Goal: Transaction & Acquisition: Purchase product/service

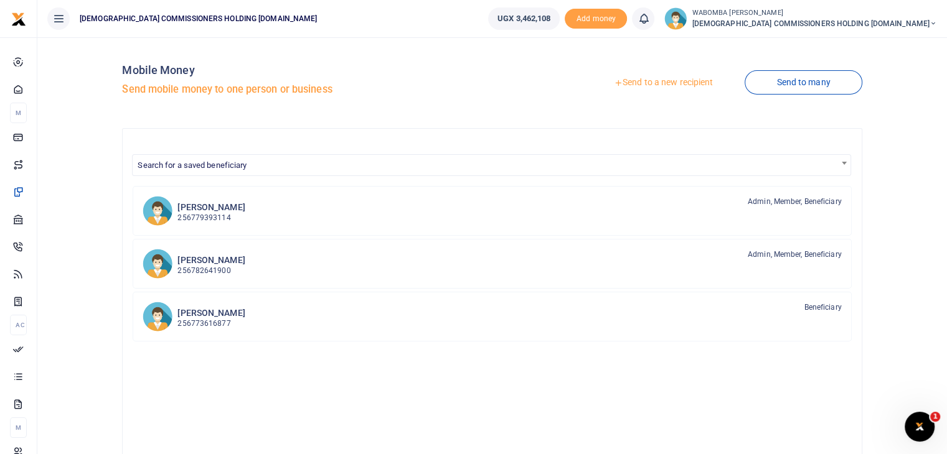
click at [656, 78] on link "Send to a new recipient" at bounding box center [663, 83] width 162 height 22
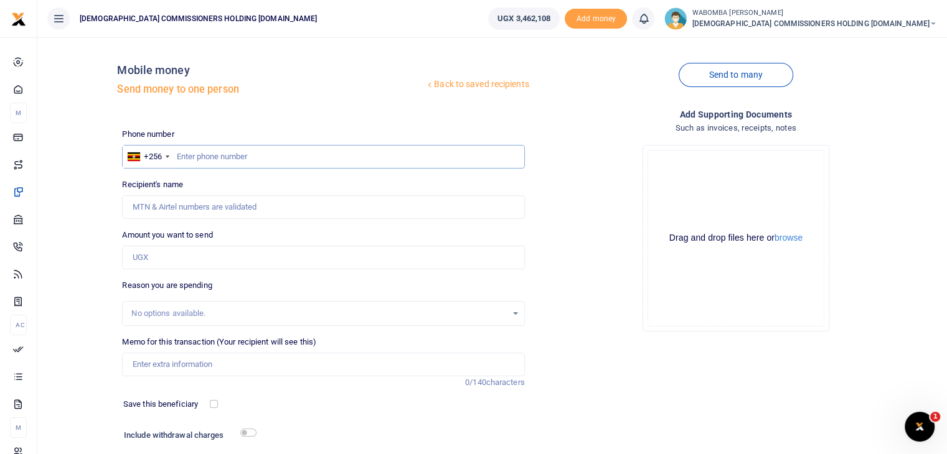
click at [203, 156] on input "text" at bounding box center [323, 157] width 402 height 24
type input "786936189"
type input "Jasper Mpiriirwe Tumuhimbise"
type input "786936189"
click at [161, 255] on input "Amount you want to send" at bounding box center [323, 258] width 402 height 24
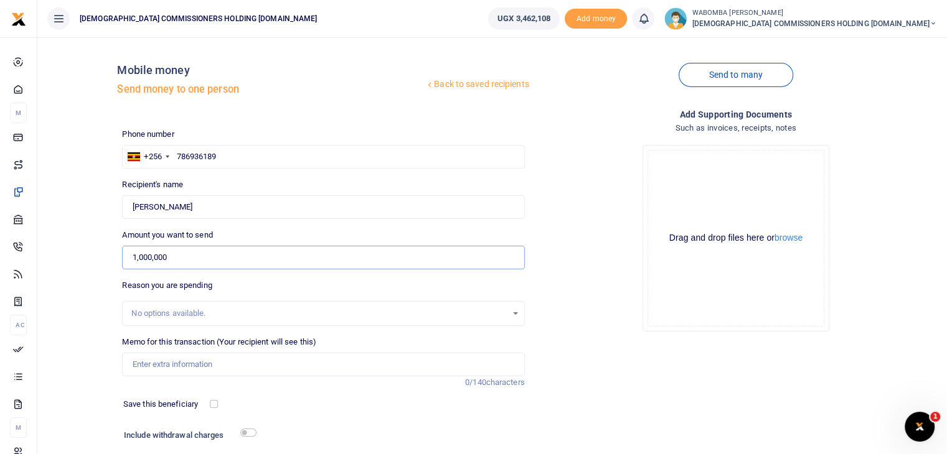
type input "1,000,000"
click at [149, 364] on input "Memo for this transaction (Your recipient will see this)" at bounding box center [323, 365] width 402 height 24
type input "p"
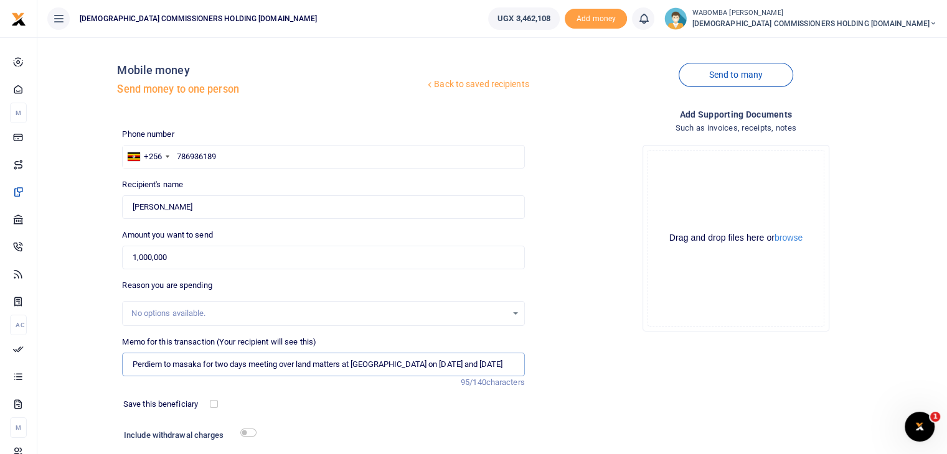
drag, startPoint x: 129, startPoint y: 365, endPoint x: 509, endPoint y: 360, distance: 379.2
click at [509, 360] on input "Perdiem to masaka for two days meeting over land matters at Sembabule on 12th a…" at bounding box center [323, 365] width 402 height 24
type input "Perdiem to masaka for two days meeting over land matters at Sembabule on 12th a…"
click at [411, 411] on div "Save this beneficiary" at bounding box center [318, 405] width 412 height 14
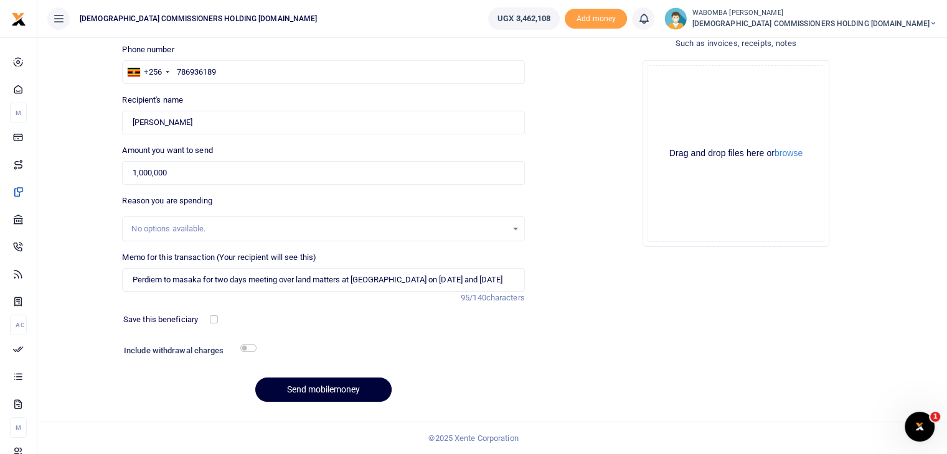
click at [321, 392] on button "Send mobilemoney" at bounding box center [323, 390] width 136 height 24
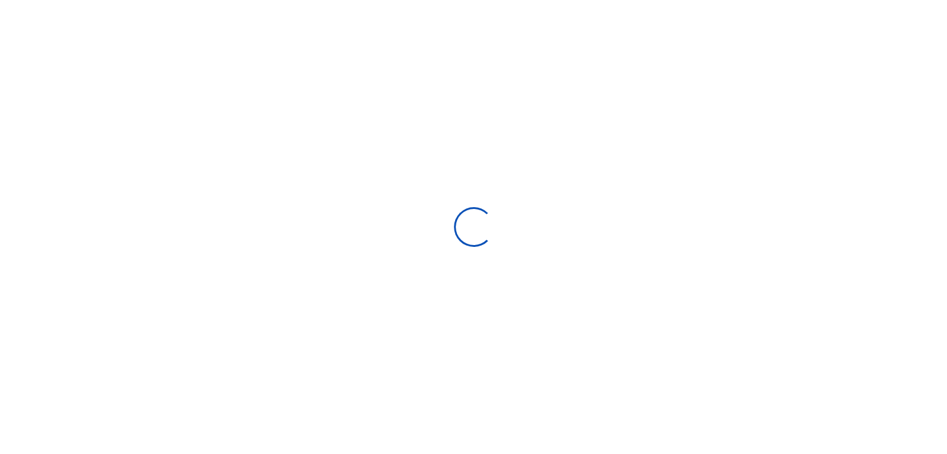
scroll to position [85, 0]
select select "Loading bundles"
select select
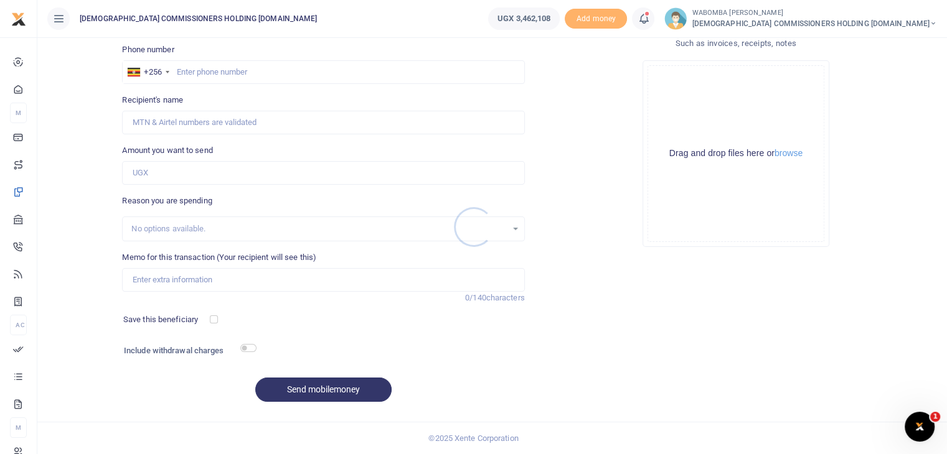
scroll to position [0, 0]
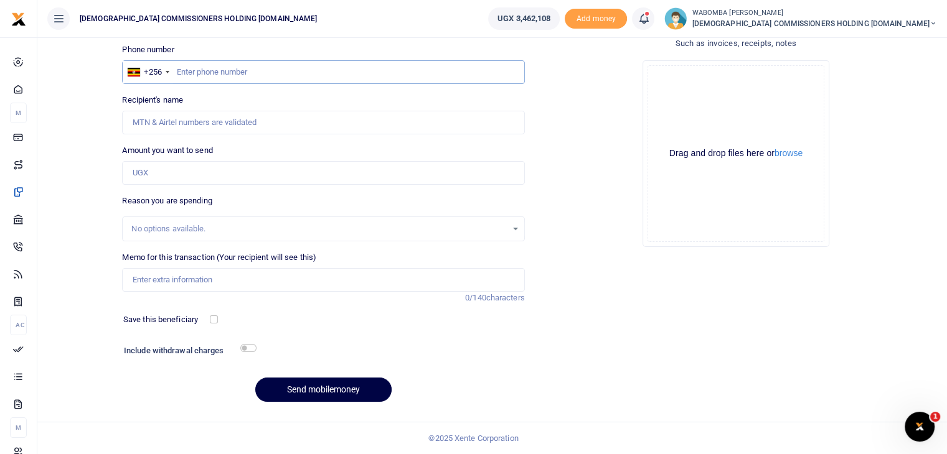
click at [202, 75] on input "text" at bounding box center [323, 72] width 402 height 24
type input "773616877"
type input "Eric Semuteke"
type input "773616877"
click at [186, 171] on input "Amount you want to send" at bounding box center [323, 173] width 402 height 24
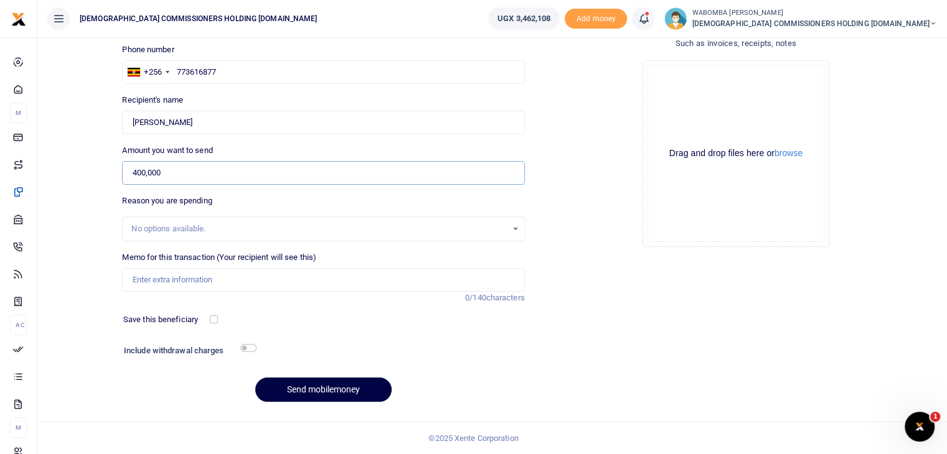
type input "400,000"
click at [169, 280] on input "Memo for this transaction (Your recipient will see this)" at bounding box center [323, 280] width 402 height 24
paste input "Perdiem to masaka for two days meeting over land matters at Sembabule on 12th a…"
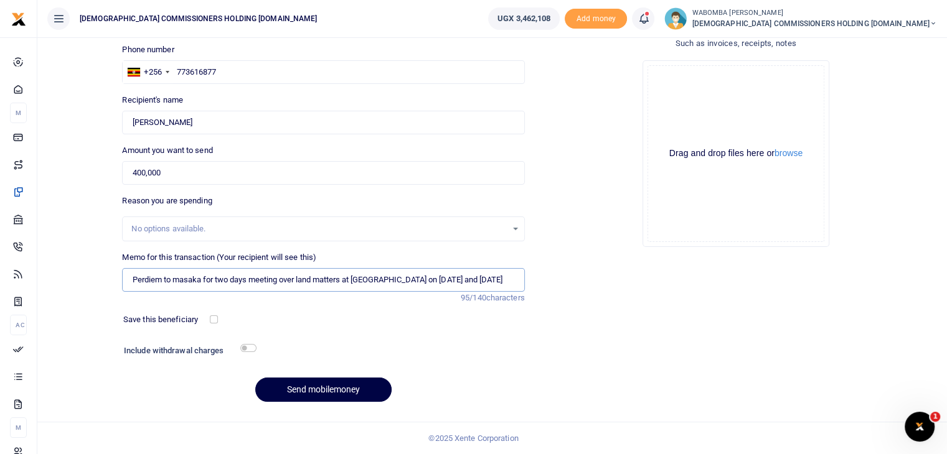
click at [252, 280] on input "Perdiem to masaka for two days meeting over land matters at [GEOGRAPHIC_DATA] o…" at bounding box center [323, 280] width 402 height 24
type input "Perdiem to masaka for two days driving CEO for a meeting over land matters at […"
click at [316, 387] on button "Send mobilemoney" at bounding box center [323, 390] width 136 height 24
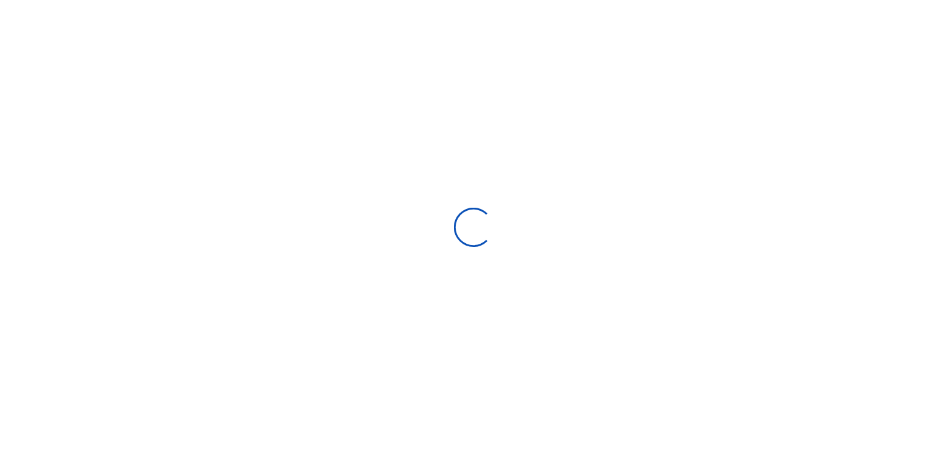
scroll to position [85, 0]
select select
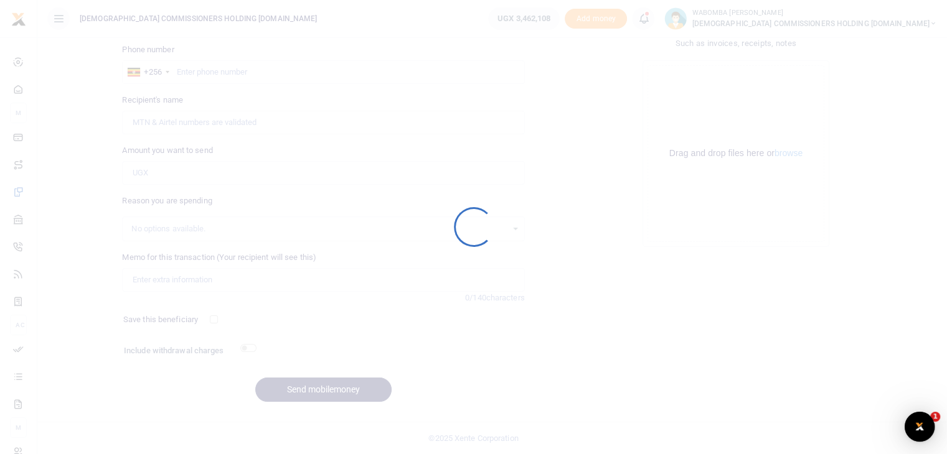
scroll to position [0, 0]
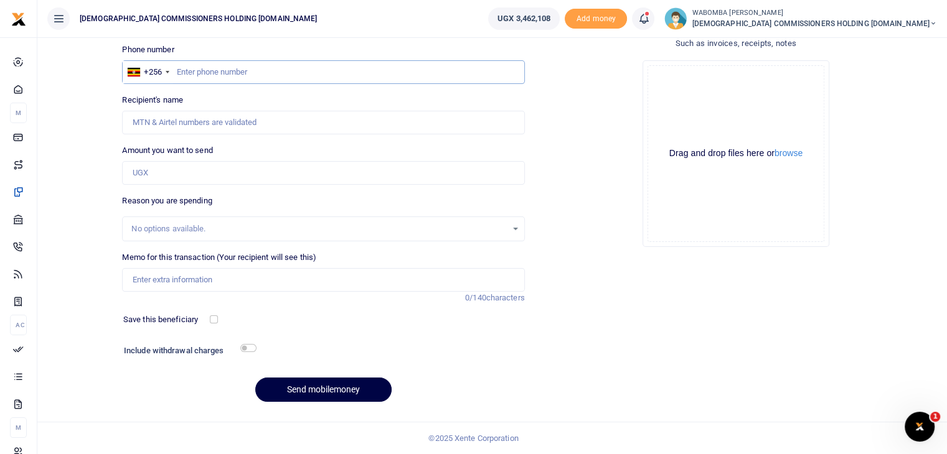
click at [186, 72] on input "text" at bounding box center [323, 72] width 402 height 24
type input "772121066"
type input "Erina Isabel Kyomugisha"
type input "772121066"
click at [159, 171] on input "Amount you want to send" at bounding box center [323, 173] width 402 height 24
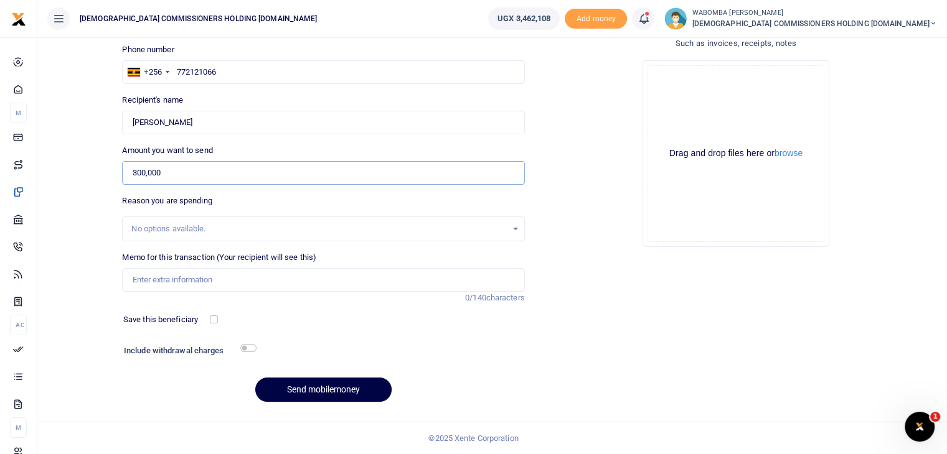
type input "300,000"
click at [186, 281] on input "Memo for this transaction (Your recipient will see this)" at bounding box center [323, 280] width 402 height 24
paste input "Perdiem to masaka for two days meeting over land matters at Sembabule on 12th a…"
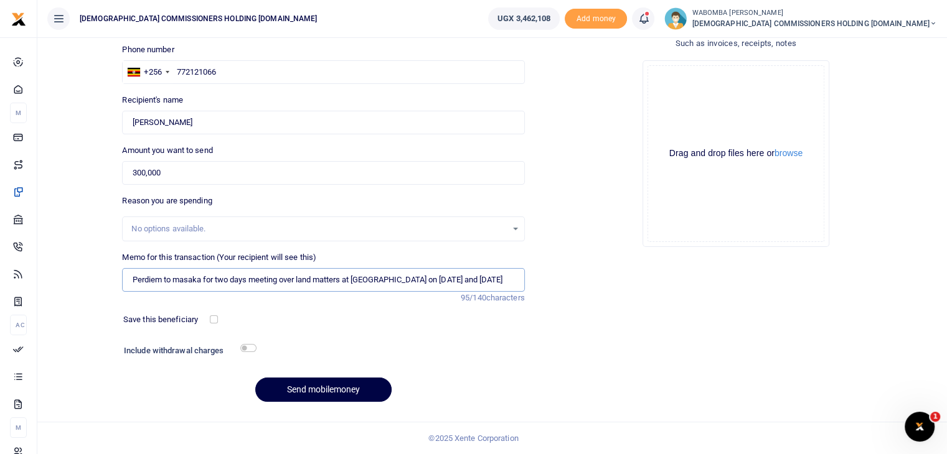
click at [162, 280] on input "Perdiem to masaka for two days meeting over land matters at Sembabule on 12th a…" at bounding box center [323, 280] width 402 height 24
click at [217, 280] on input "Facilitation to masaka for two days meeting over land matters at Sembabule on 1…" at bounding box center [323, 280] width 402 height 24
click at [304, 280] on input "Facilitation to masaka as balance for two days meeting over land matters at Sem…" at bounding box center [323, 280] width 402 height 24
click at [484, 280] on input "Facilitation to masaka as balance for second day for meeting over land matters …" at bounding box center [323, 280] width 402 height 24
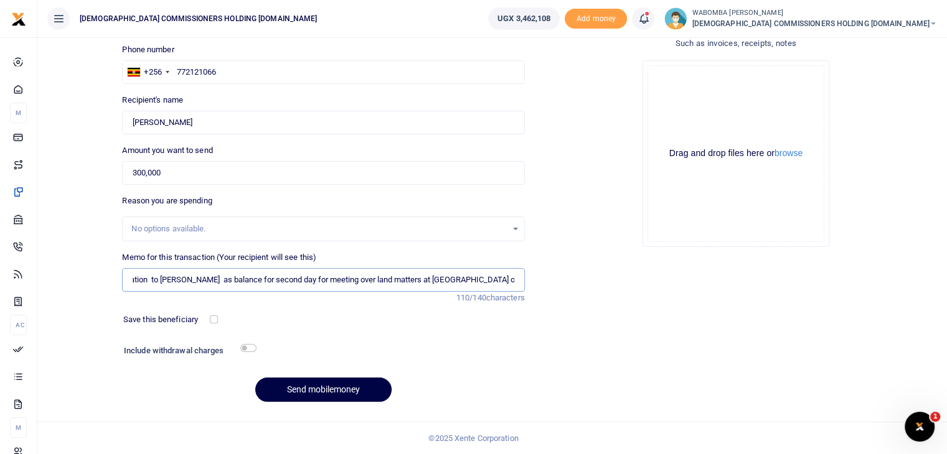
drag, startPoint x: 129, startPoint y: 278, endPoint x: 578, endPoint y: 291, distance: 449.1
click at [578, 291] on div "Phone number +256 Uganda +256 772121066 Phone is required. Recipient's name Fou…" at bounding box center [529, 228] width 825 height 369
type input "Facilitation to [PERSON_NAME] as balance for second day for meeting over land m…"
click at [334, 312] on div "Phone number +256 Uganda +256 772121066 Phone is required. Recipient's name Fou…" at bounding box center [323, 228] width 412 height 369
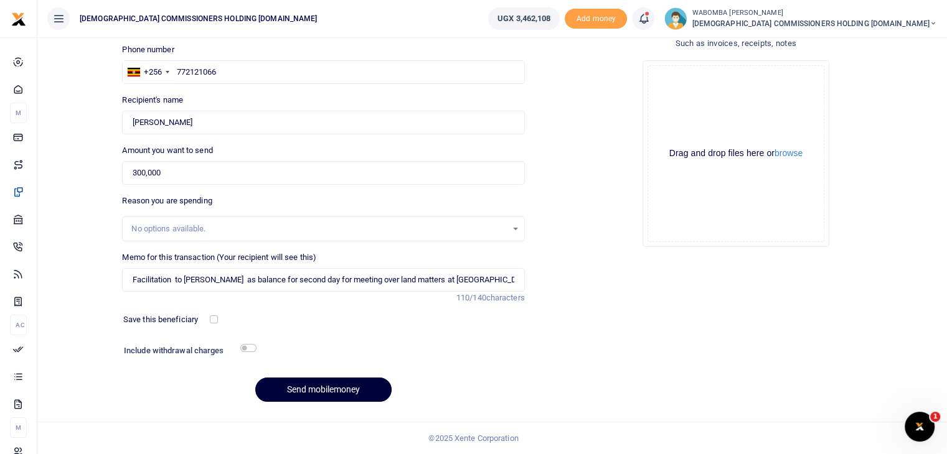
click at [307, 388] on button "Send mobilemoney" at bounding box center [323, 390] width 136 height 24
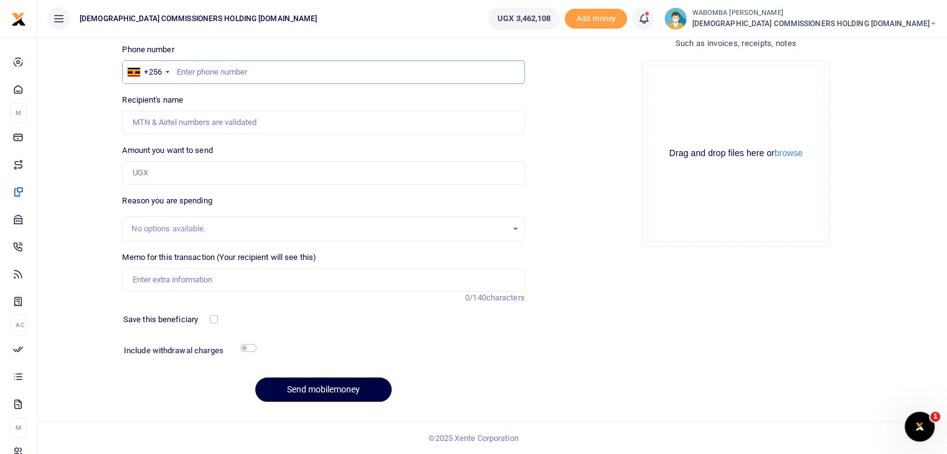
click at [197, 75] on input "text" at bounding box center [323, 72] width 402 height 24
type input "783899207"
type input "Nabaasa [PERSON_NAME]"
type input "783899207"
click at [167, 170] on input "Amount you want to send" at bounding box center [323, 173] width 402 height 24
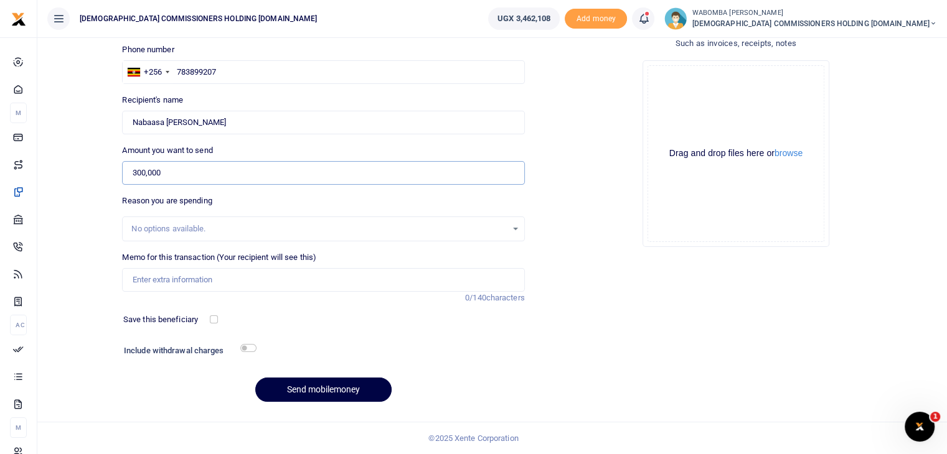
type input "300,000"
click at [158, 280] on input "Memo for this transaction (Your recipient will see this)" at bounding box center [323, 280] width 402 height 24
paste input "Facilitation to [PERSON_NAME] as balance for second day for meeting over land m…"
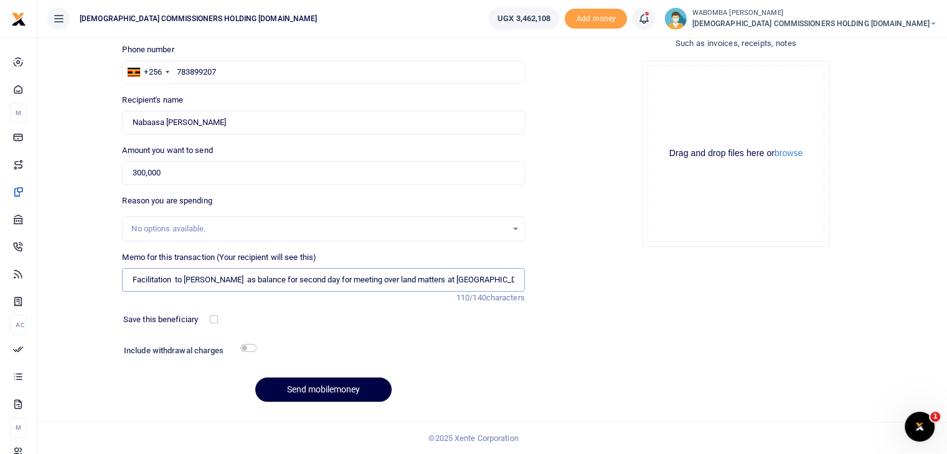
scroll to position [0, 24]
type input "Facilitation to [PERSON_NAME] as balance for second day for meeting over land m…"
click at [306, 387] on button "Send mobilemoney" at bounding box center [323, 390] width 136 height 24
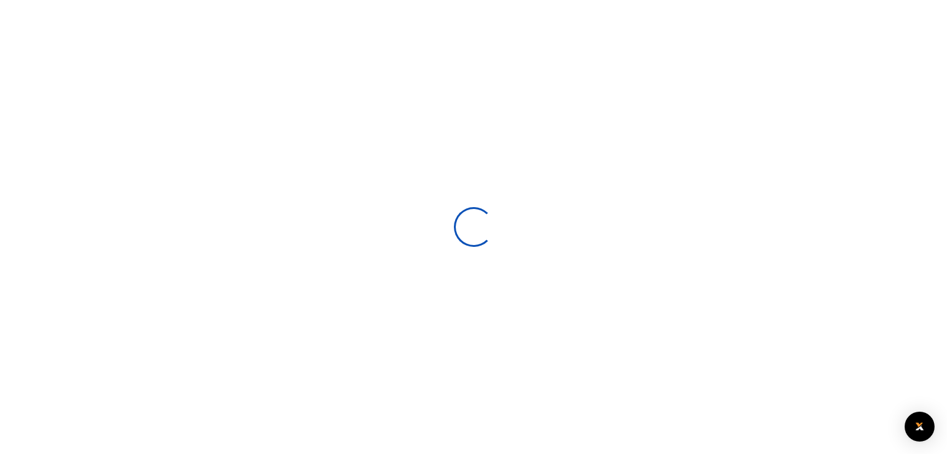
scroll to position [85, 0]
select select
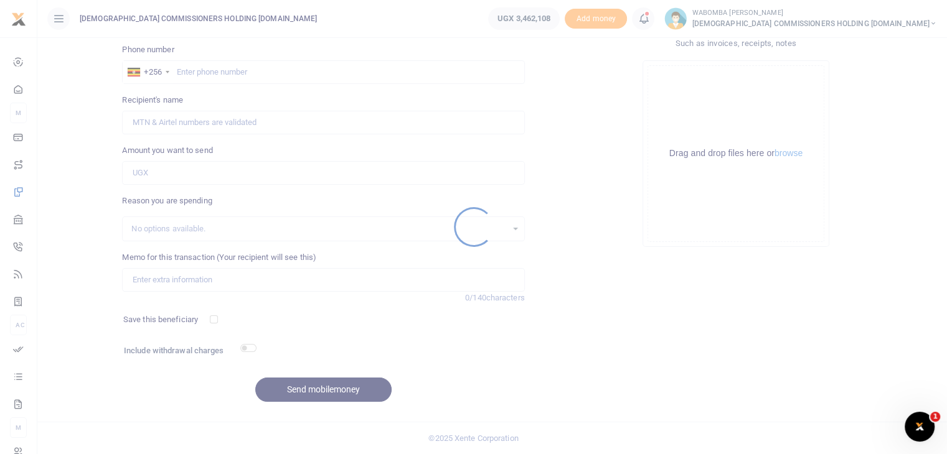
scroll to position [0, 0]
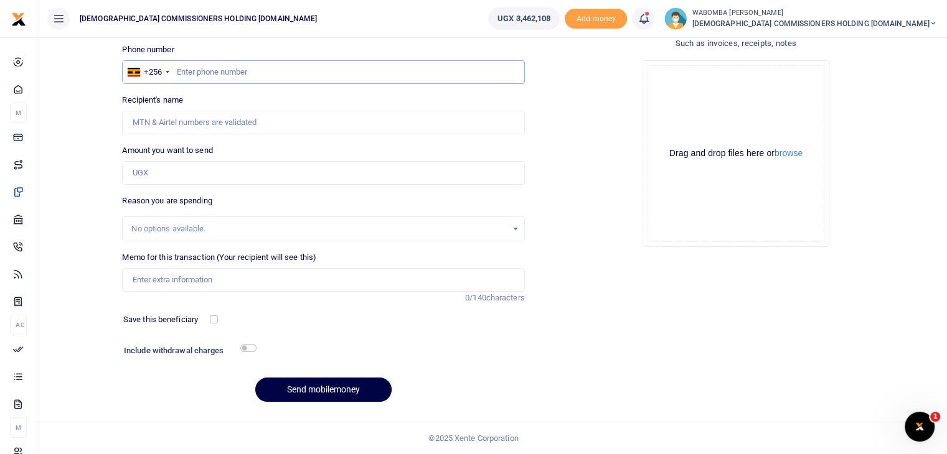
click at [176, 71] on input "text" at bounding box center [323, 72] width 402 height 24
type input "786905191"
type input "[PERSON_NAME]"
type input "786905191"
click at [148, 176] on input "Amount you want to send" at bounding box center [323, 173] width 402 height 24
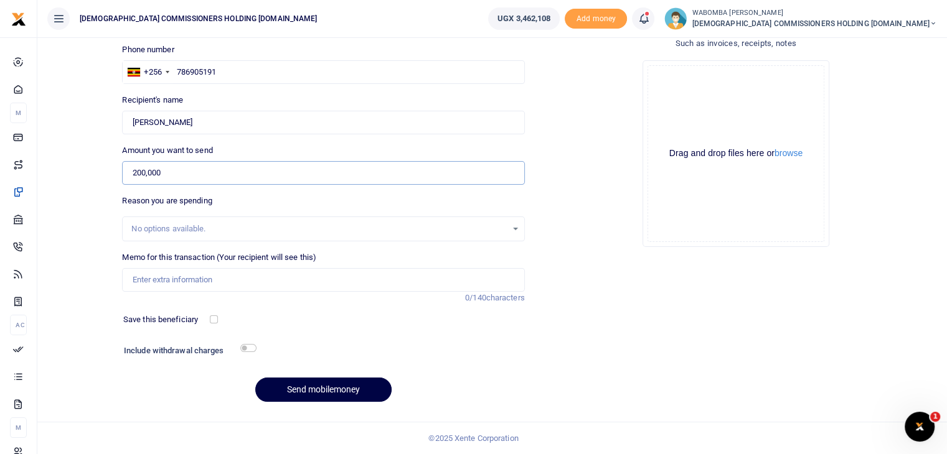
type input "200,000"
click at [166, 284] on input "Memo for this transaction (Your recipient will see this)" at bounding box center [323, 280] width 402 height 24
paste input "Facilitation to [PERSON_NAME] as balance for second day for meeting over land m…"
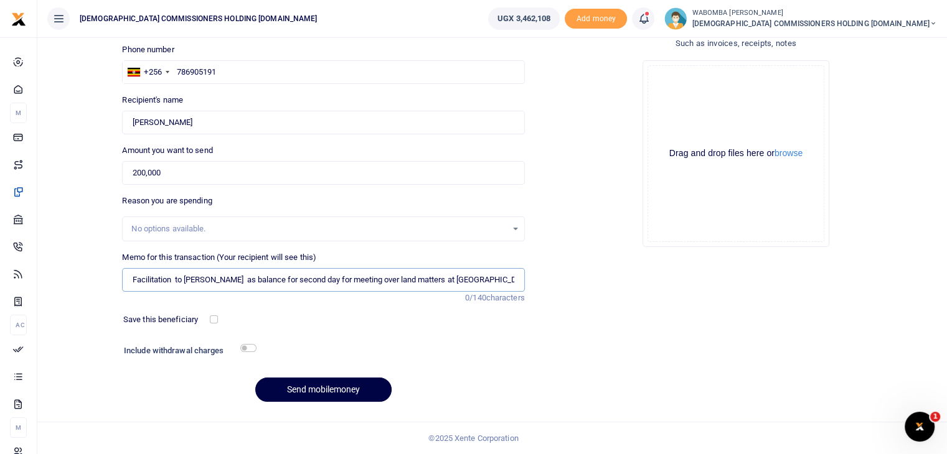
scroll to position [0, 24]
click at [194, 279] on input "Facilitation to [PERSON_NAME] as balance for second day for meeting over land m…" at bounding box center [323, 280] width 402 height 24
click at [242, 280] on input "Facilitation to [PERSON_NAME] as a driver as balance for second day for meeting…" at bounding box center [323, 280] width 402 height 24
click at [342, 281] on input "Facilitation to [PERSON_NAME] as a driver being balance for second day for meet…" at bounding box center [323, 280] width 402 height 24
click at [342, 280] on input "Facilitation to [PERSON_NAME] as a driver being balance for second day for meet…" at bounding box center [323, 280] width 402 height 24
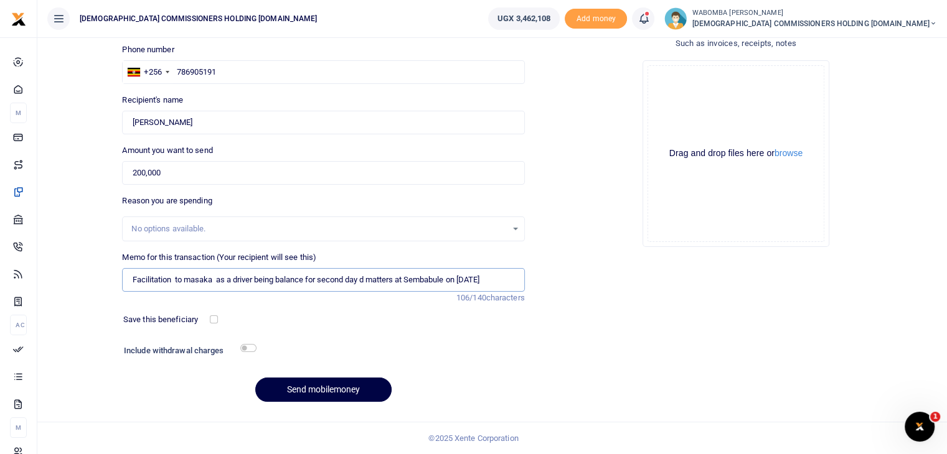
scroll to position [0, 0]
click at [257, 281] on input "Facilitation to [PERSON_NAME] as a driver being balance for second day" at bounding box center [323, 280] width 402 height 24
click at [462, 281] on input "Facilitation to masaka as a driver with the Company Lawyer being balance for se…" at bounding box center [323, 280] width 402 height 24
type input "Facilitation to masaka as a driver with the Company Lawyer being balance for se…"
click at [316, 387] on button "Send mobilemoney" at bounding box center [323, 390] width 136 height 24
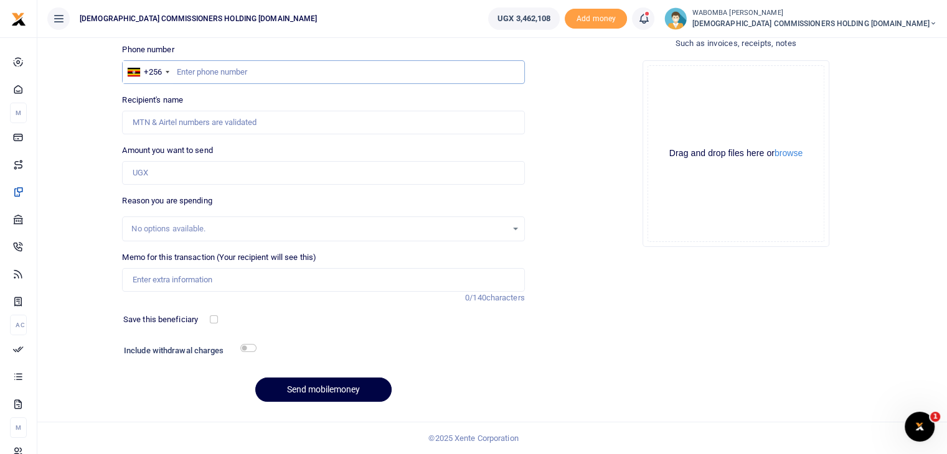
click at [204, 71] on input "text" at bounding box center [323, 72] width 402 height 24
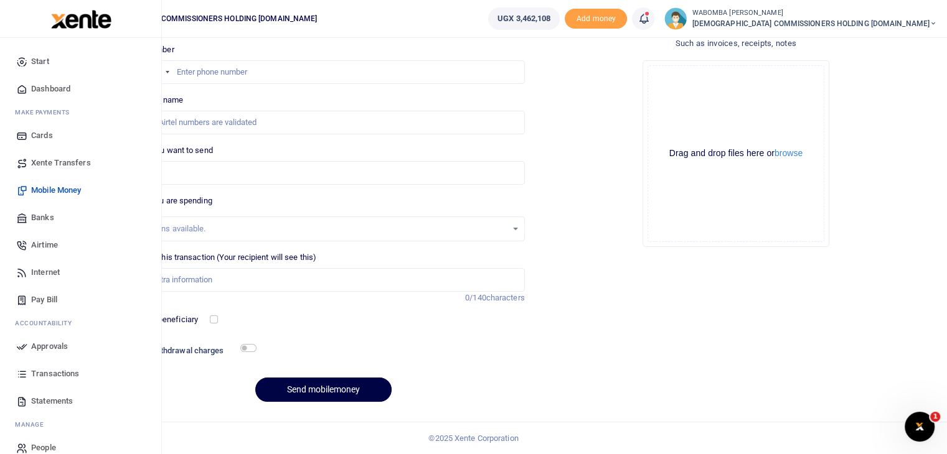
click at [56, 373] on span "Transactions" at bounding box center [55, 374] width 48 height 12
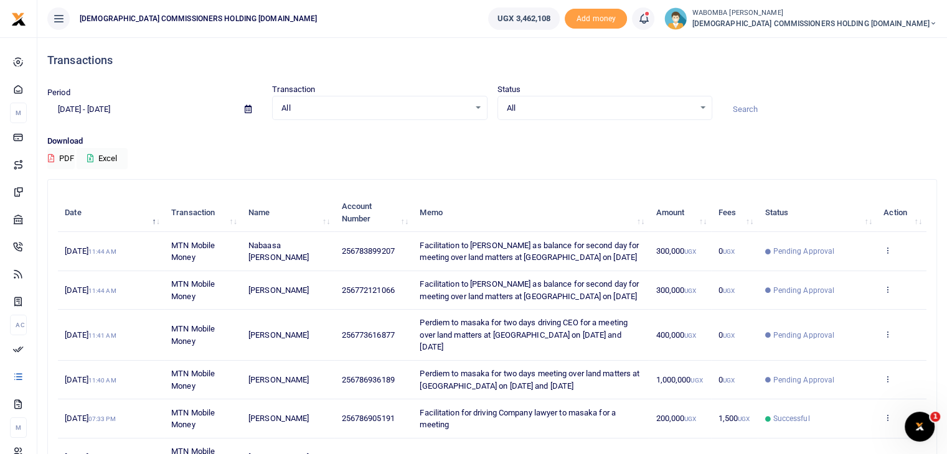
scroll to position [250, 0]
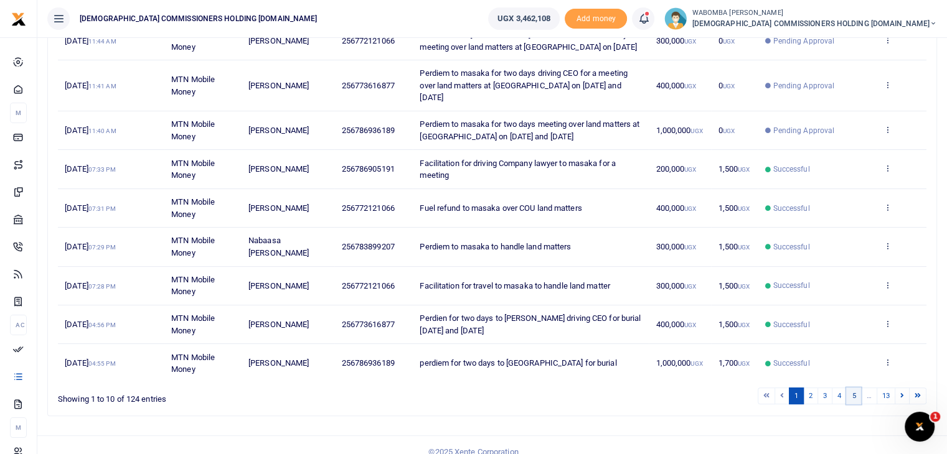
click at [855, 388] on link "5" at bounding box center [853, 396] width 15 height 17
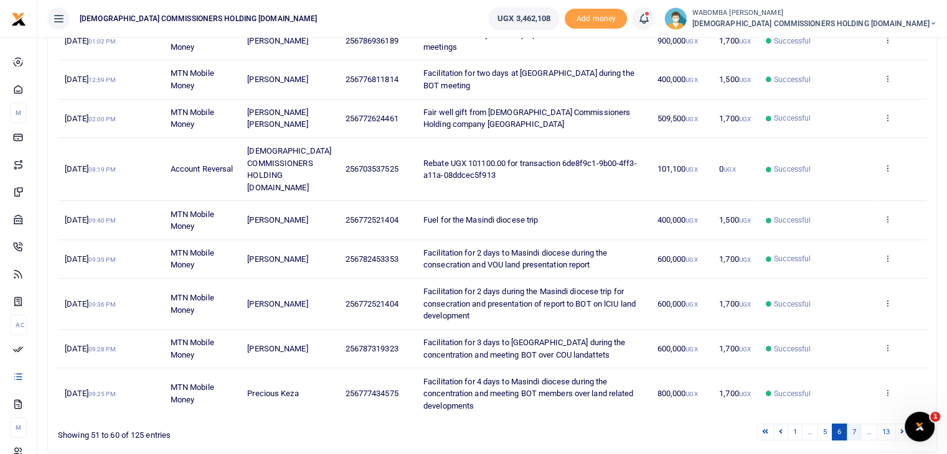
click at [856, 424] on link "7" at bounding box center [853, 432] width 15 height 17
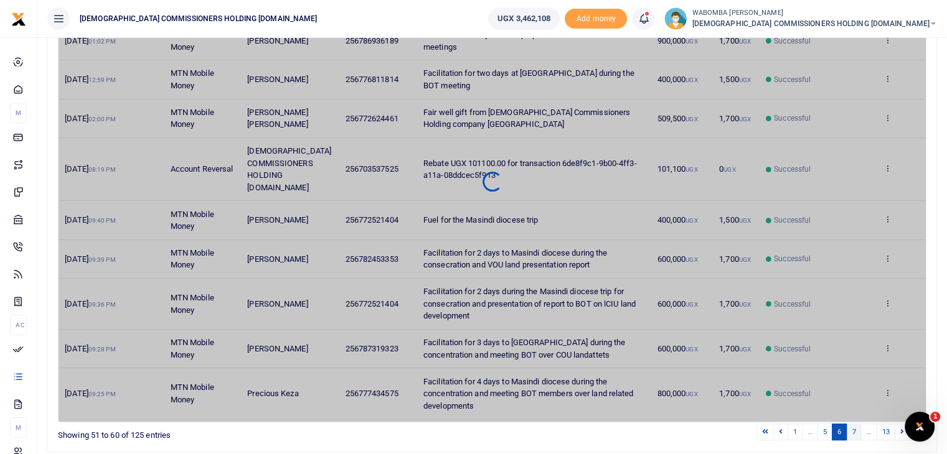
scroll to position [237, 0]
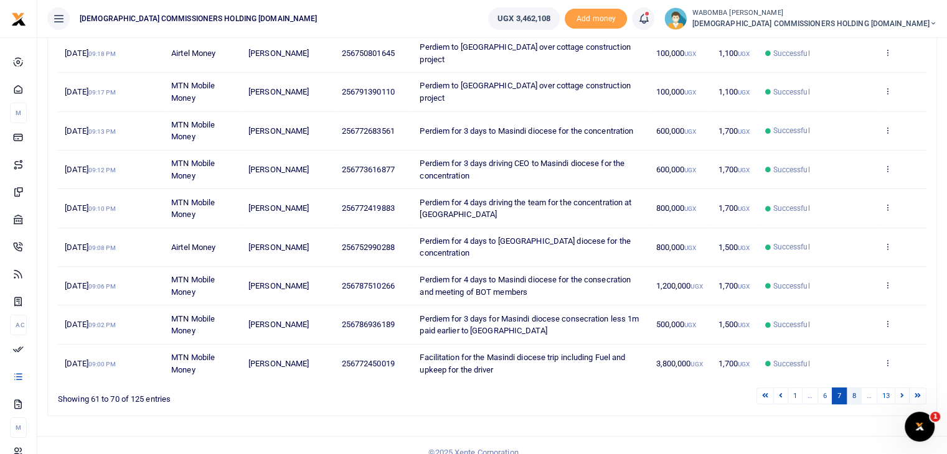
click at [854, 388] on link "8" at bounding box center [853, 396] width 15 height 17
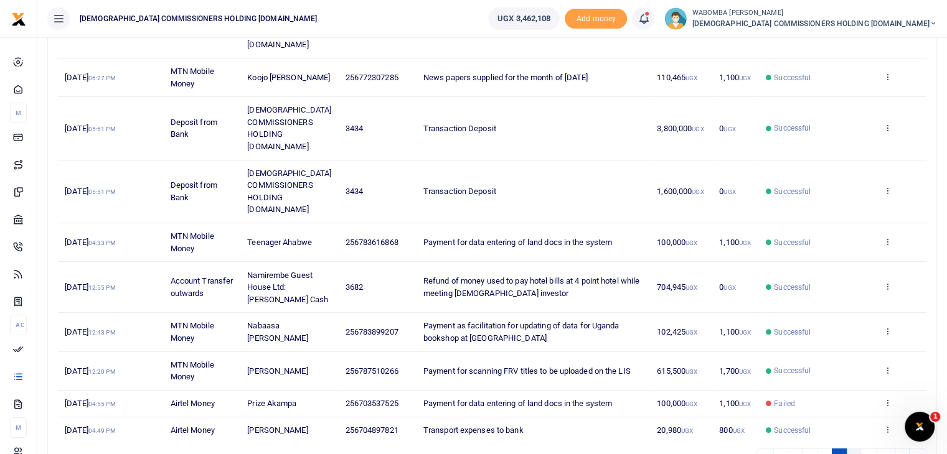
click at [854, 449] on link "9" at bounding box center [853, 457] width 15 height 17
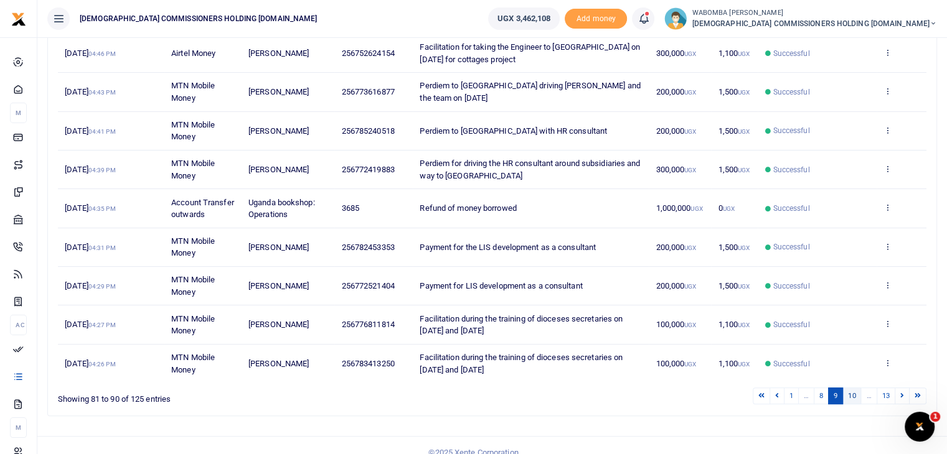
click at [852, 394] on link "10" at bounding box center [851, 396] width 19 height 17
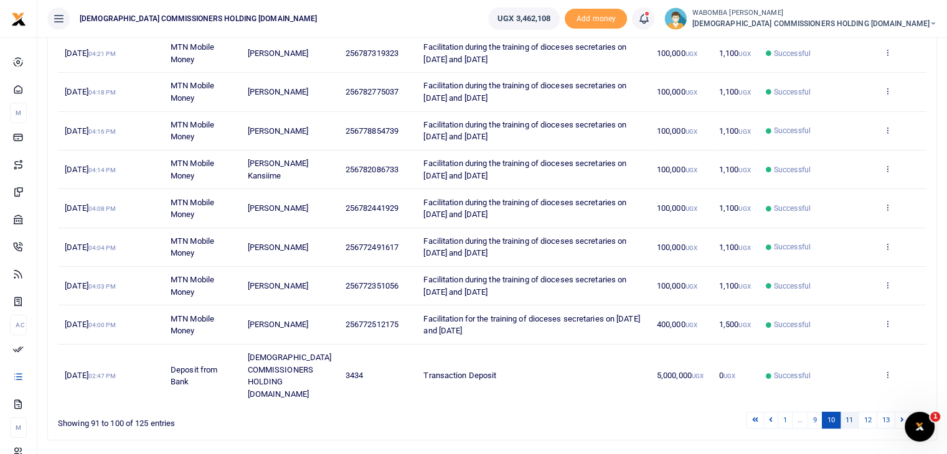
click at [847, 412] on link "11" at bounding box center [849, 420] width 19 height 17
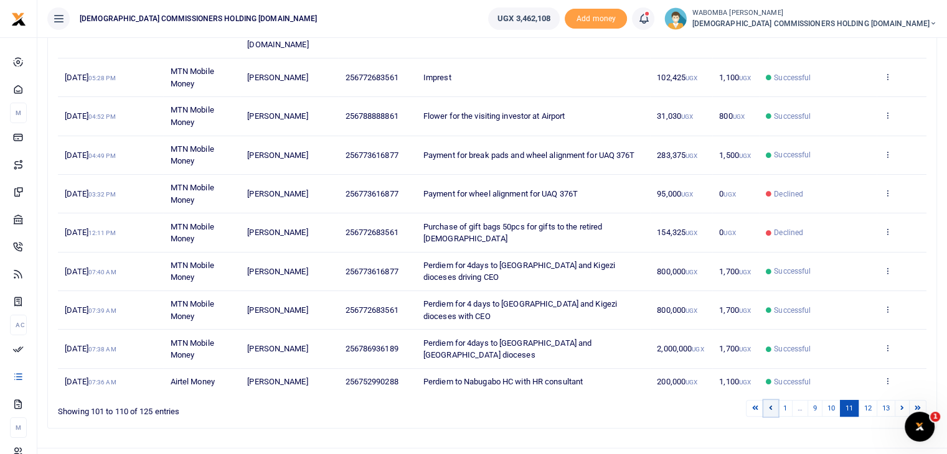
click at [774, 400] on link at bounding box center [770, 408] width 15 height 17
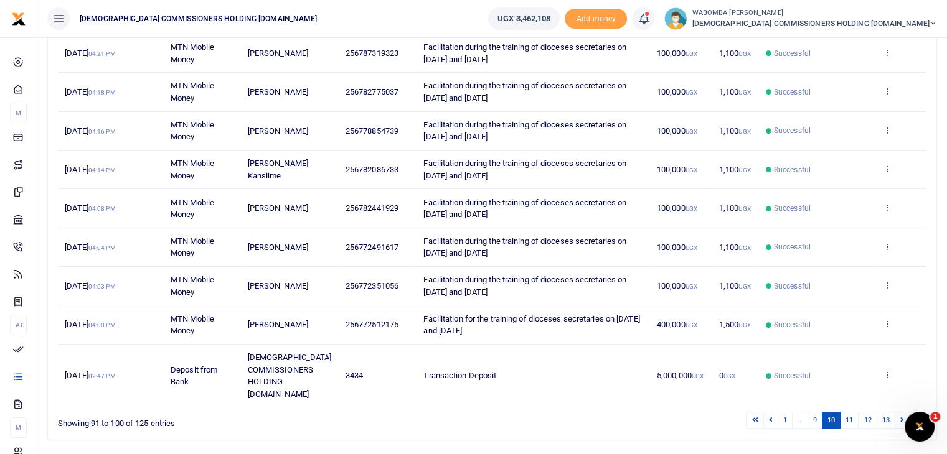
click at [774, 393] on div "Date Transaction Name Account Number Memo Amount Fees Status Action 31st Jul 20…" at bounding box center [492, 182] width 868 height 458
click at [772, 417] on icon at bounding box center [771, 420] width 4 height 7
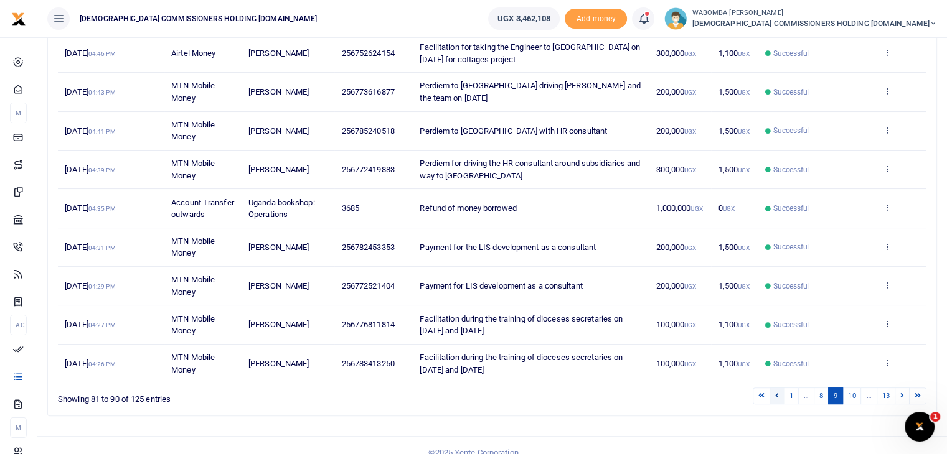
click at [779, 392] on icon at bounding box center [777, 395] width 4 height 7
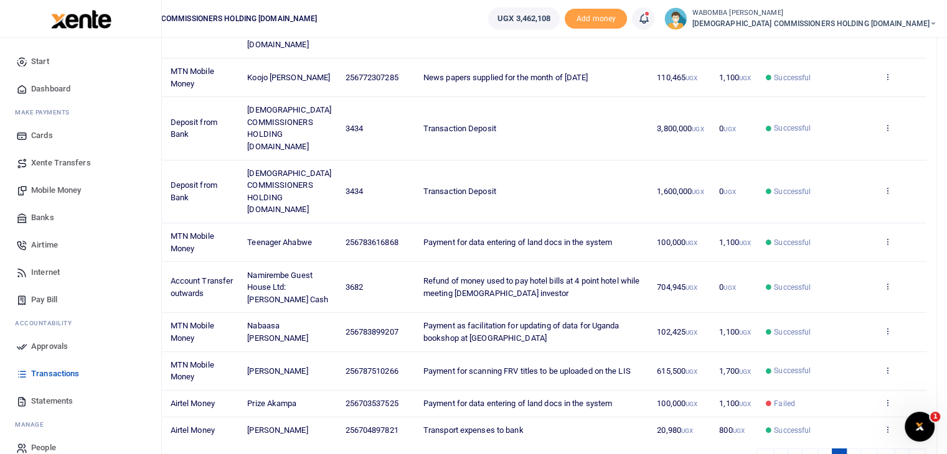
click at [47, 187] on span "Mobile Money" at bounding box center [56, 190] width 50 height 12
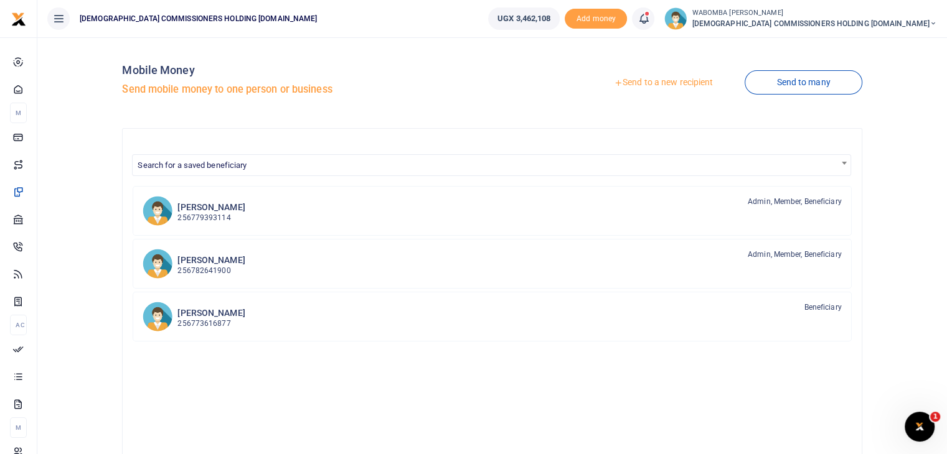
click at [652, 86] on link "Send to a new recipient" at bounding box center [663, 83] width 162 height 22
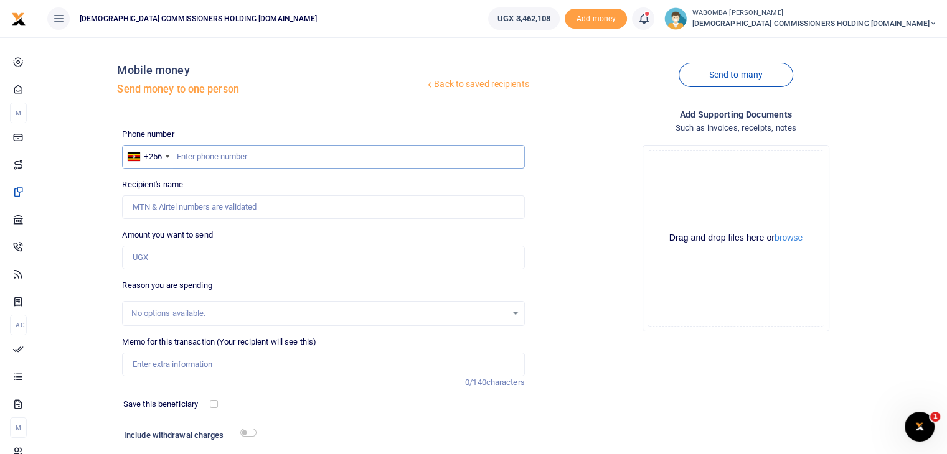
click at [208, 158] on input "text" at bounding box center [323, 157] width 402 height 24
type input "747553171"
type input "Sellers William"
type input "747553171"
click at [164, 256] on input "Amount you want to send" at bounding box center [323, 258] width 402 height 24
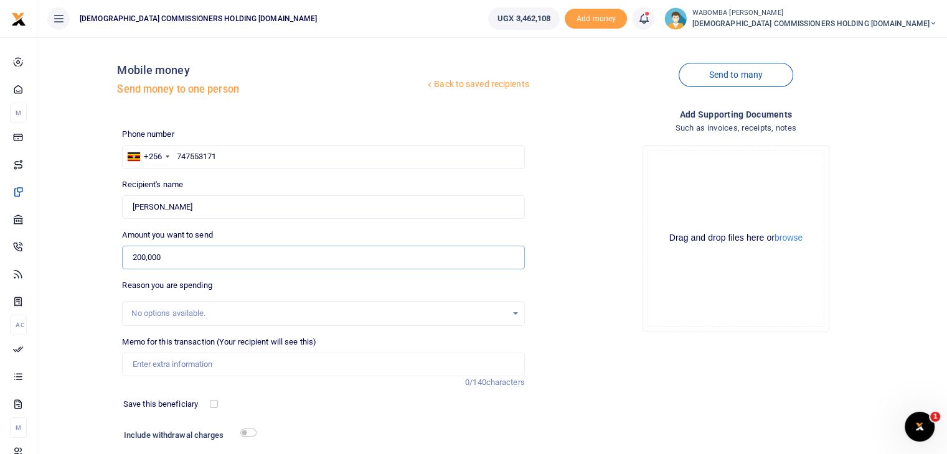
type input "200,000"
click at [156, 364] on input "Memo for this transaction (Your recipient will see this)" at bounding box center [323, 365] width 402 height 24
drag, startPoint x: 129, startPoint y: 365, endPoint x: 415, endPoint y: 365, distance: 285.1
click at [415, 365] on input "Facilitation to Nabugabo Holiday Centre over the cottage construction project" at bounding box center [323, 365] width 402 height 24
type input "Facilitation to Nabugabo Holiday Centre over the cottage construction project"
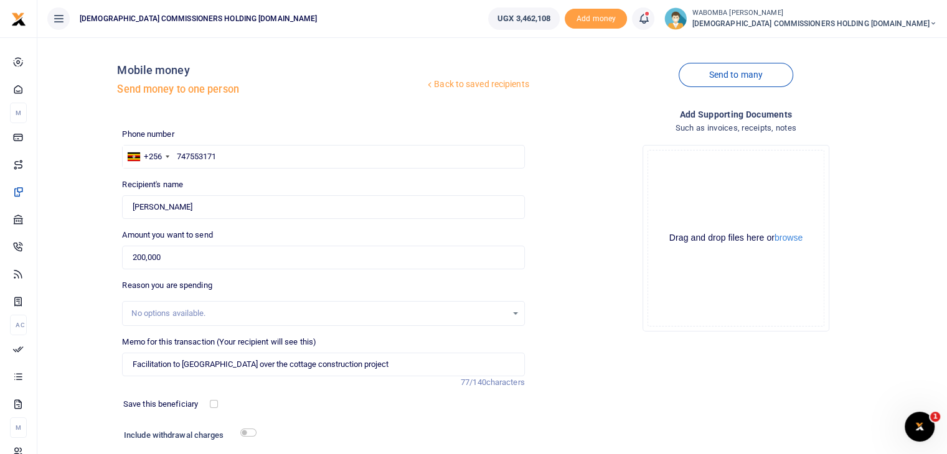
click at [557, 362] on div "Add supporting Documents Such as invoices, receipts, notes Drop your files here…" at bounding box center [736, 303] width 412 height 390
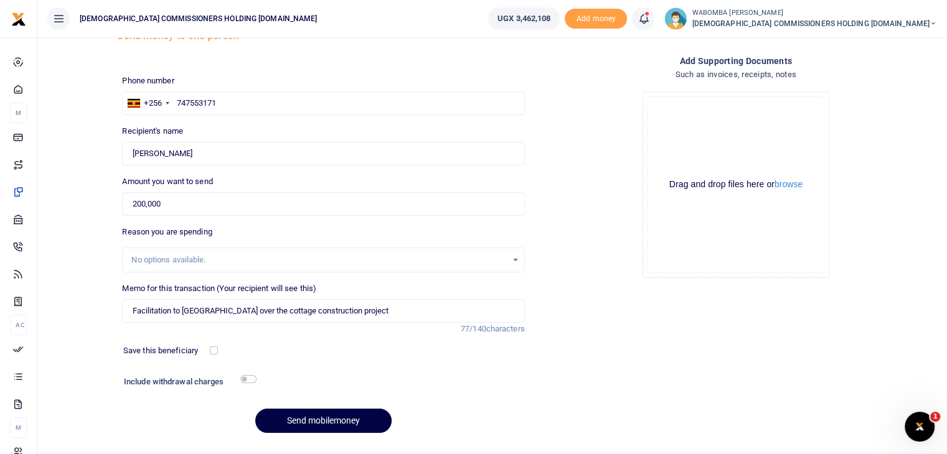
scroll to position [85, 0]
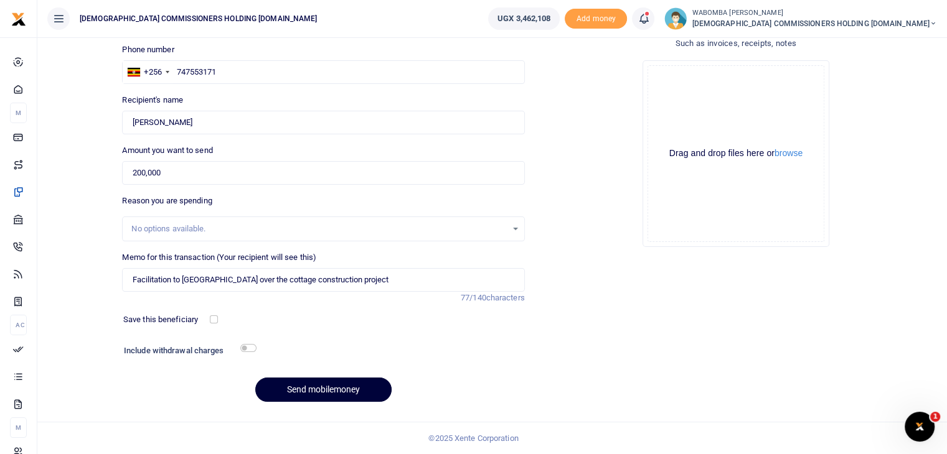
click at [319, 388] on button "Send mobilemoney" at bounding box center [323, 390] width 136 height 24
click at [197, 73] on input "text" at bounding box center [323, 72] width 402 height 24
type input "791390110"
type input "Robert Mugisha"
type input "791390110"
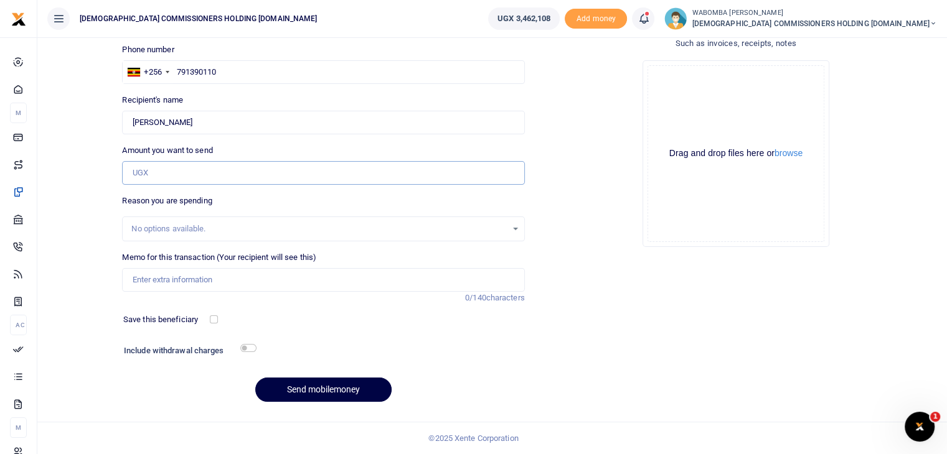
click at [171, 171] on input "Amount you want to send" at bounding box center [323, 173] width 402 height 24
type input "200,000"
click at [157, 279] on input "Memo for this transaction (Your recipient will see this)" at bounding box center [323, 280] width 402 height 24
paste input "Facilitation to Nabugabo Holiday Centre over the cottage construction project"
type input "Facilitation to Nabugabo Holiday Centre over the cottage construction project"
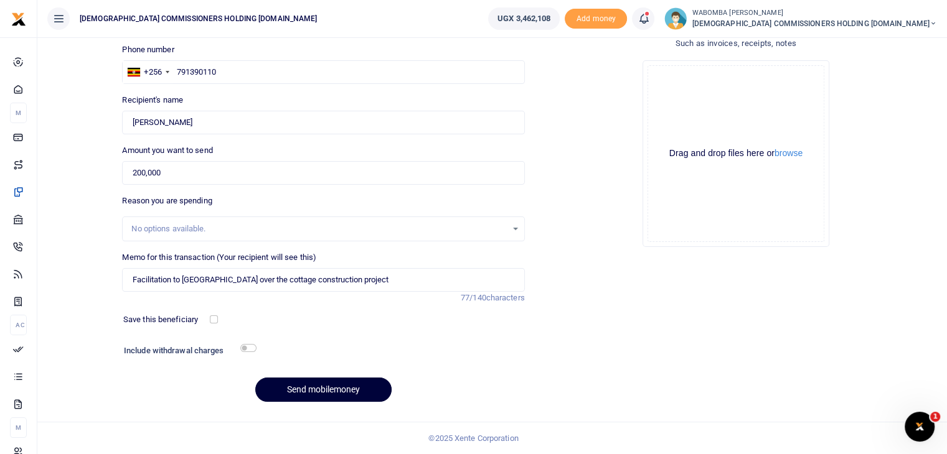
click at [311, 387] on button "Send mobilemoney" at bounding box center [323, 390] width 136 height 24
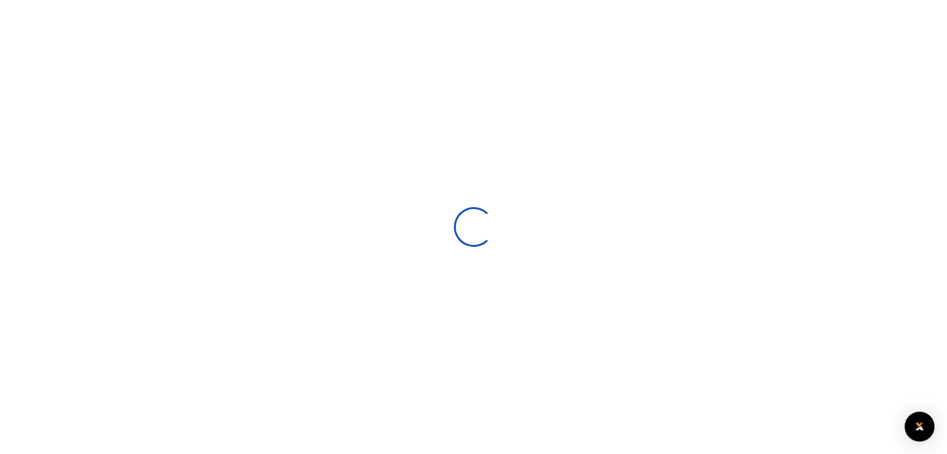
scroll to position [85, 0]
select select
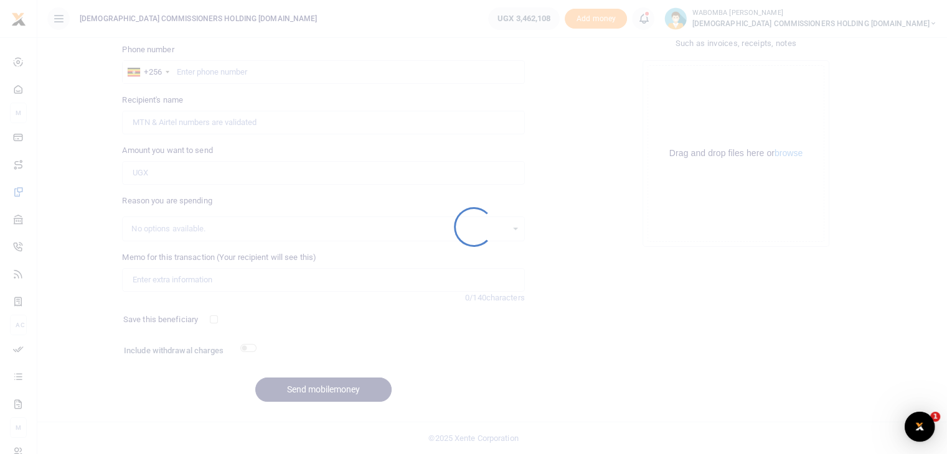
scroll to position [0, 0]
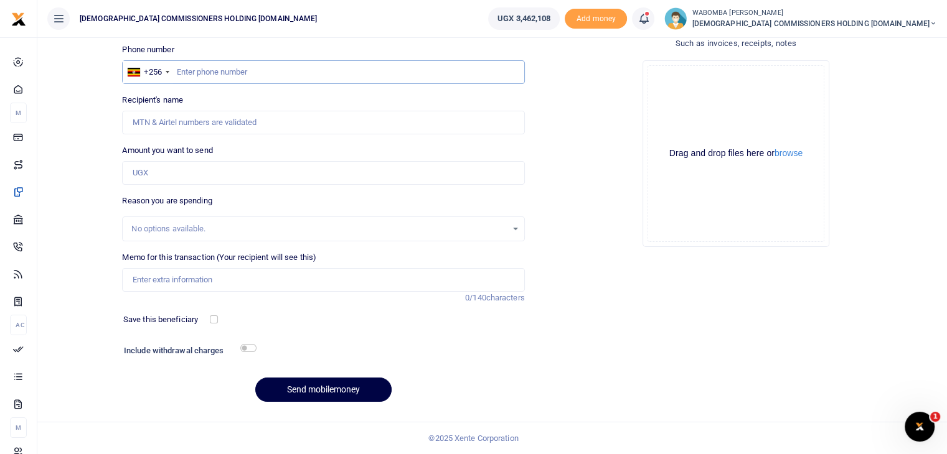
click at [193, 73] on input "text" at bounding box center [323, 72] width 402 height 24
type input "772419883"
type input "[PERSON_NAME]"
type input "772419883"
click at [183, 176] on input "Amount you want to send" at bounding box center [323, 173] width 402 height 24
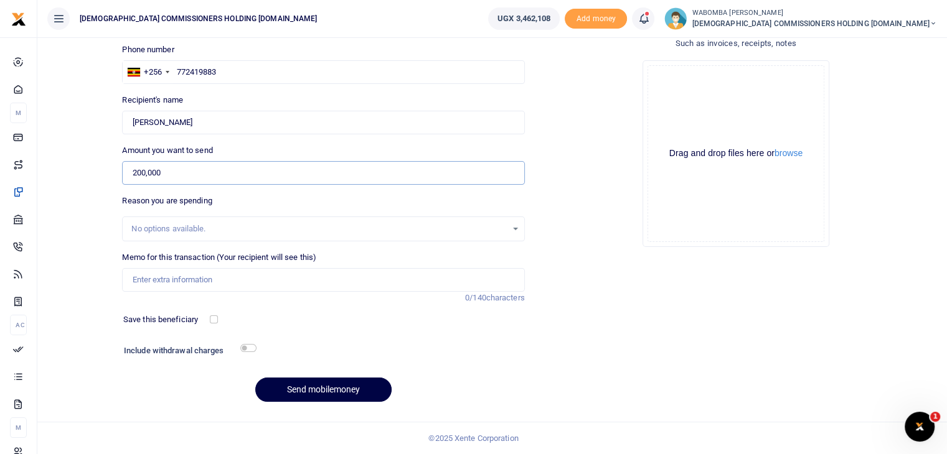
type input "200,000"
click at [168, 278] on input "Memo for this transaction (Your recipient will see this)" at bounding box center [323, 280] width 402 height 24
paste input "Facilitation to [GEOGRAPHIC_DATA] over the cottage construction project"
click at [182, 281] on input "Facilitation to [GEOGRAPHIC_DATA] over the cottage construction project" at bounding box center [323, 280] width 402 height 24
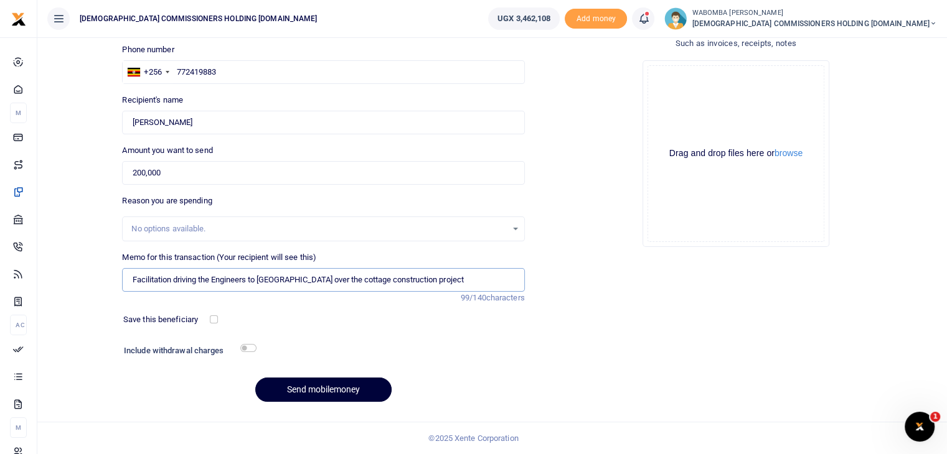
type input "Facilitation driving the Engineers to [GEOGRAPHIC_DATA] over the cottage constr…"
click at [317, 389] on button "Send mobilemoney" at bounding box center [323, 390] width 136 height 24
